Goal: Information Seeking & Learning: Learn about a topic

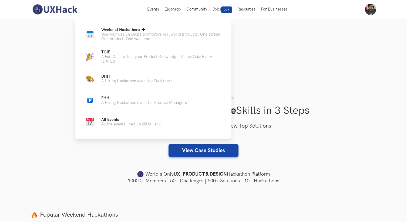
click at [140, 36] on p "Use your design chops to improve real world products. One screen, One product, …" at bounding box center [162, 36] width 122 height 9
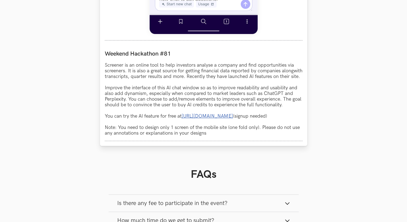
click at [230, 91] on p "Screener is an online tool to help investors analyse a company and find opportu…" at bounding box center [204, 99] width 198 height 74
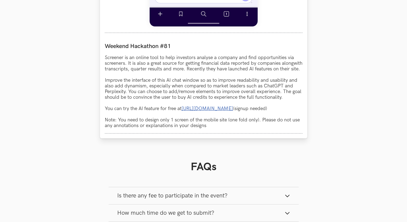
scroll to position [503, 0]
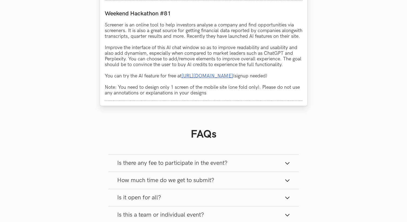
click at [210, 79] on link "[URL][DOMAIN_NAME]" at bounding box center [207, 76] width 52 height 6
